Goal: Task Accomplishment & Management: Use online tool/utility

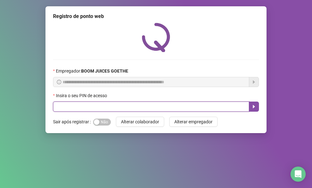
click at [118, 109] on input "text" at bounding box center [151, 107] width 196 height 10
type input "****"
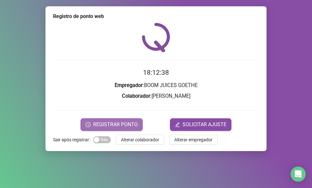
click at [130, 124] on span "REGISTRAR PONTO" at bounding box center [115, 125] width 45 height 8
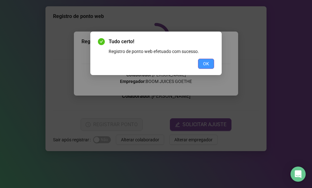
click at [203, 62] on span "OK" at bounding box center [206, 63] width 6 height 7
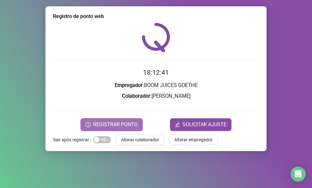
click at [118, 122] on span "REGISTRAR PONTO" at bounding box center [115, 125] width 45 height 8
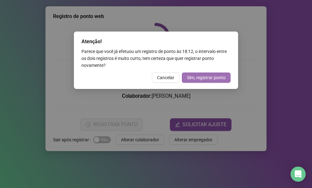
click at [197, 78] on span "Sim, registrar ponto" at bounding box center [206, 77] width 39 height 7
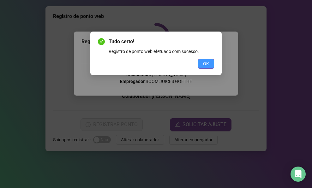
click at [204, 61] on span "OK" at bounding box center [206, 63] width 6 height 7
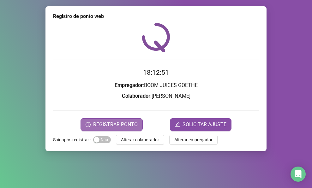
click at [135, 128] on span "REGISTRAR PONTO" at bounding box center [115, 125] width 45 height 8
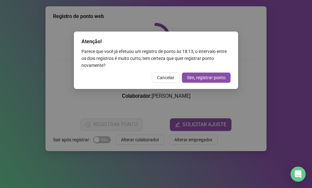
drag, startPoint x: 164, startPoint y: 79, endPoint x: 148, endPoint y: 145, distance: 67.7
click at [162, 85] on div "Atenção! Parece que você já efetuou um registro de ponto às 18:13 , o intervalo…" at bounding box center [156, 61] width 164 height 58
click at [150, 142] on div "Atenção! Parece que você já efetuou um registro de ponto às 18:13 , o intervalo…" at bounding box center [156, 94] width 312 height 188
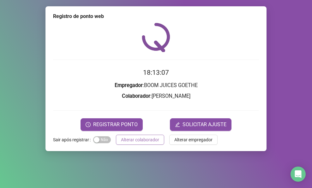
click at [130, 143] on button "Alterar colaborador" at bounding box center [140, 140] width 48 height 10
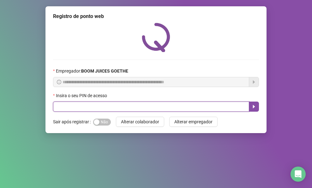
click at [118, 105] on input "text" at bounding box center [151, 107] width 196 height 10
type input "****"
click at [249, 108] on button "button" at bounding box center [254, 107] width 10 height 10
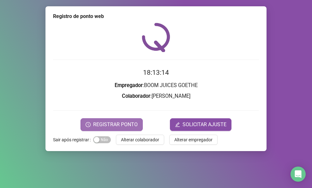
click at [131, 121] on span "REGISTRAR PONTO" at bounding box center [115, 125] width 45 height 8
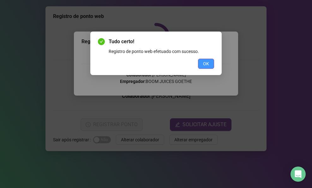
click at [204, 65] on span "OK" at bounding box center [206, 63] width 6 height 7
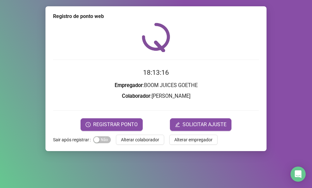
click at [147, 146] on div "Registro de ponto web 18:13:16 Empregador : BOOM JUICES GOETHE Colaborador : [P…" at bounding box center [155, 78] width 221 height 145
